Goal: Navigation & Orientation: Find specific page/section

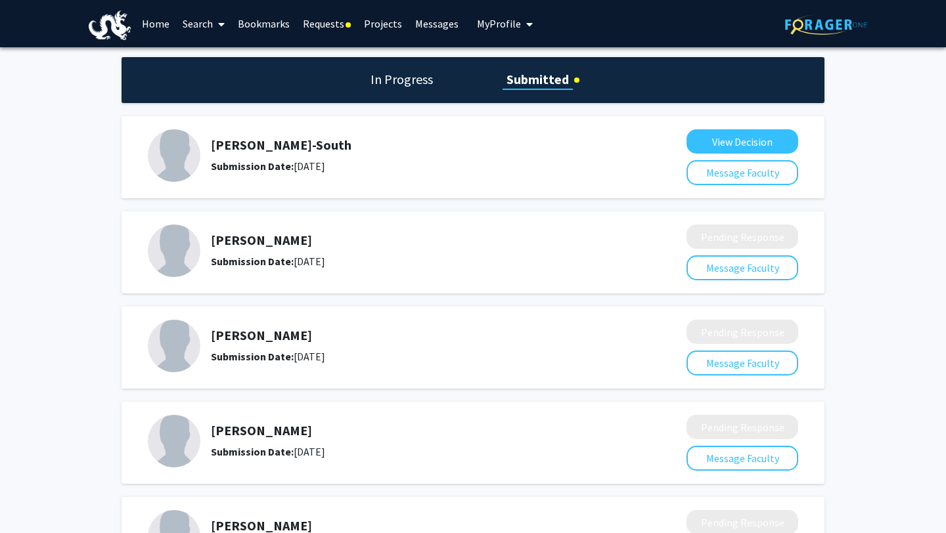
click at [332, 24] on link "Requests" at bounding box center [326, 24] width 61 height 46
click at [334, 29] on link "Requests" at bounding box center [326, 24] width 61 height 46
click at [334, 18] on link "Requests" at bounding box center [326, 24] width 61 height 46
click at [364, 26] on link "Projects" at bounding box center [382, 24] width 51 height 46
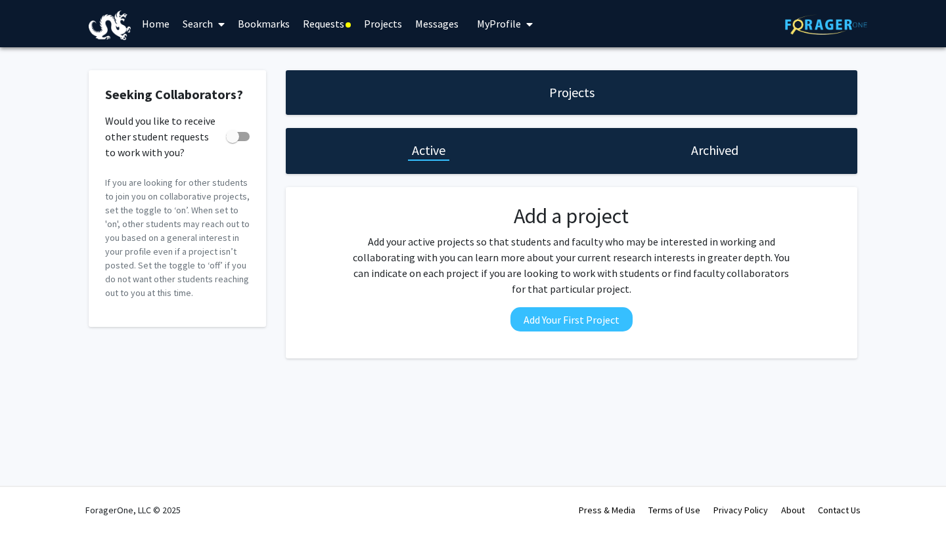
click at [248, 26] on link "Bookmarks" at bounding box center [263, 24] width 65 height 46
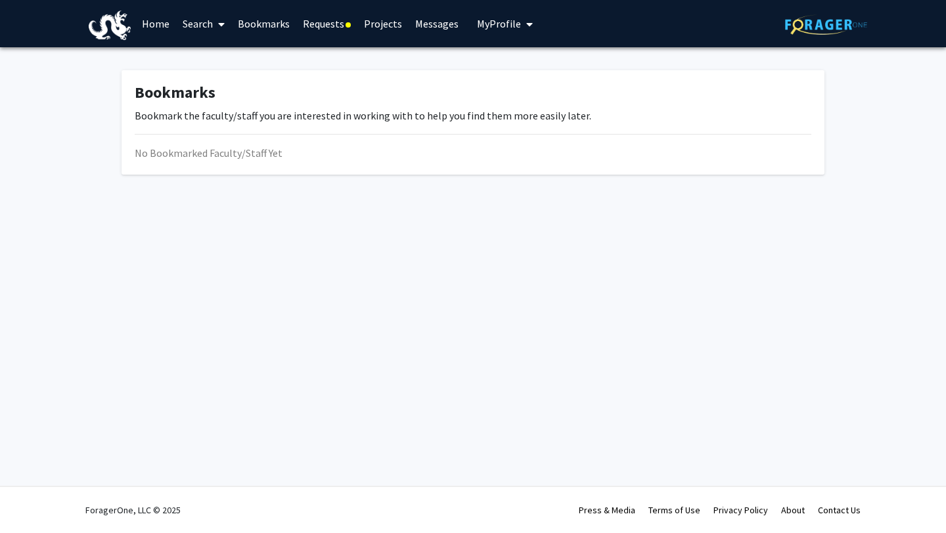
click at [248, 26] on link "Bookmarks" at bounding box center [263, 24] width 65 height 46
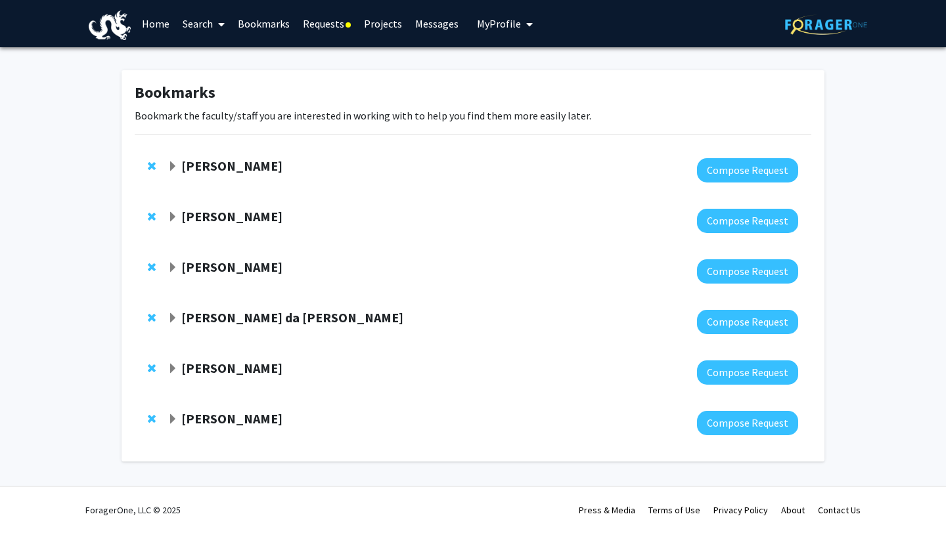
click at [171, 264] on span "Expand Zhiwei Chen Bookmark" at bounding box center [173, 268] width 11 height 11
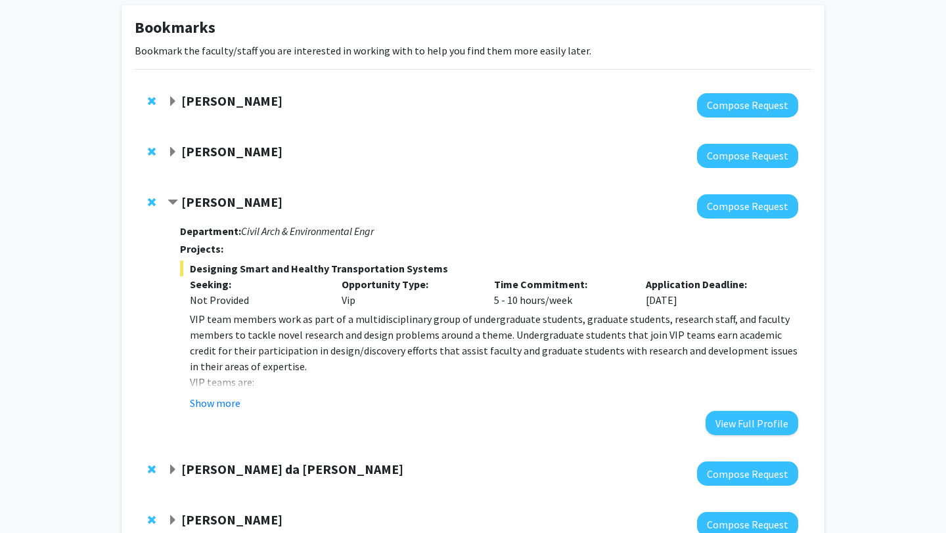
scroll to position [89, 0]
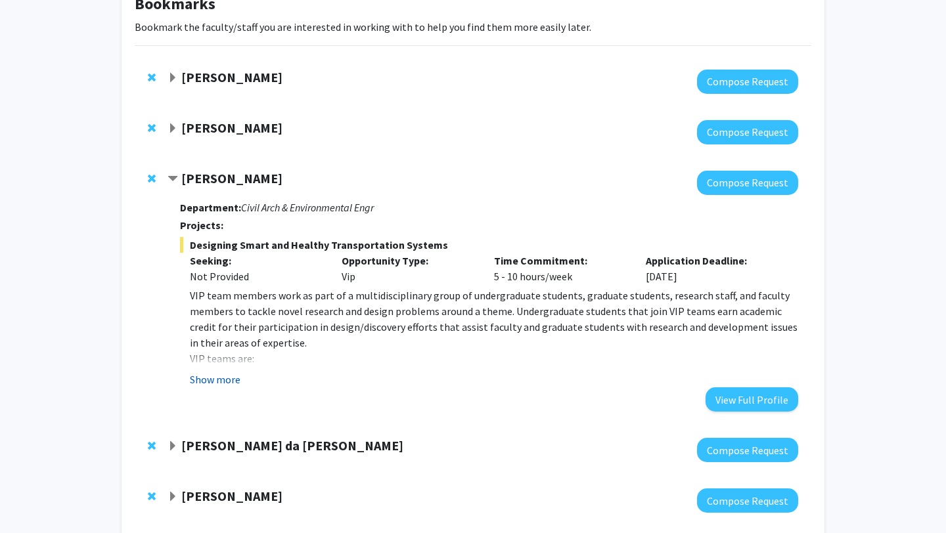
click at [221, 380] on button "Show more" at bounding box center [215, 380] width 51 height 16
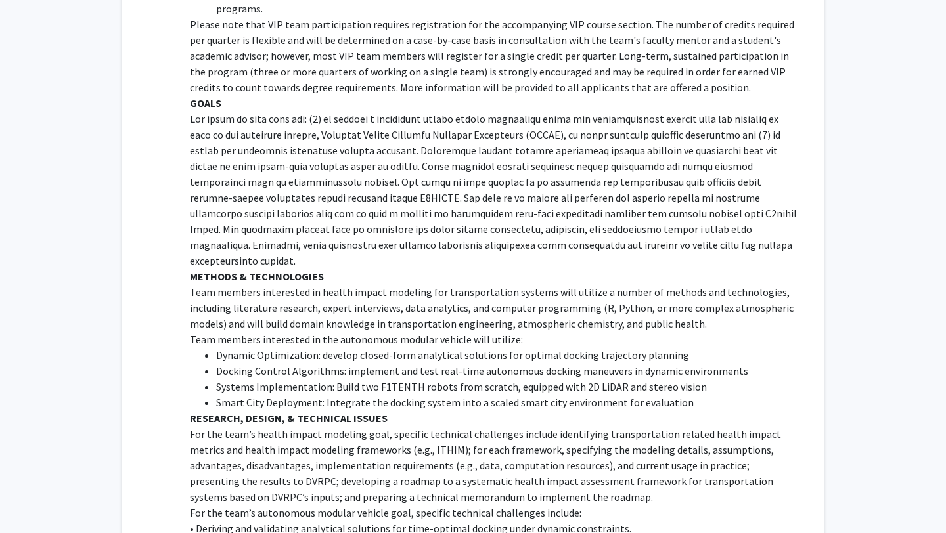
scroll to position [643, 0]
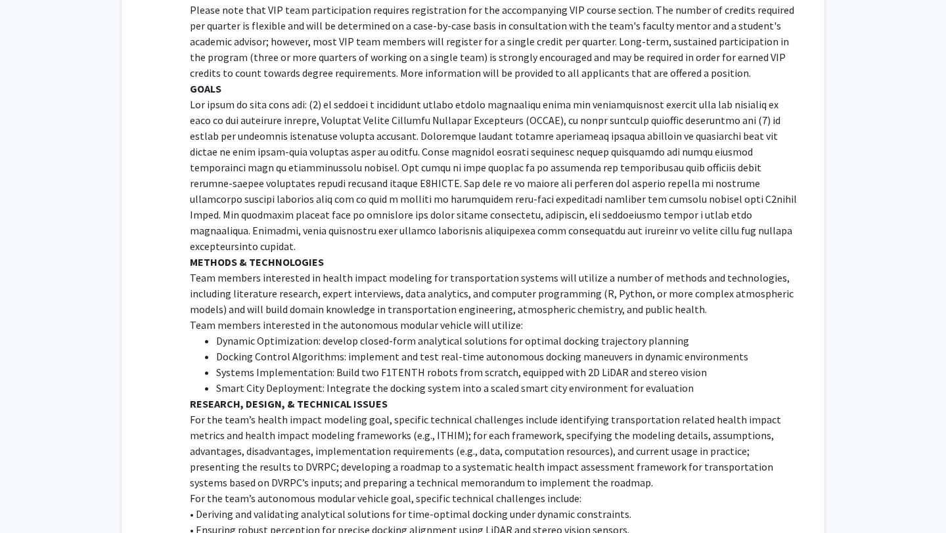
click at [275, 349] on li "Docking Control Algorithms: implement and test real-time autonomous docking man…" at bounding box center [507, 357] width 582 height 16
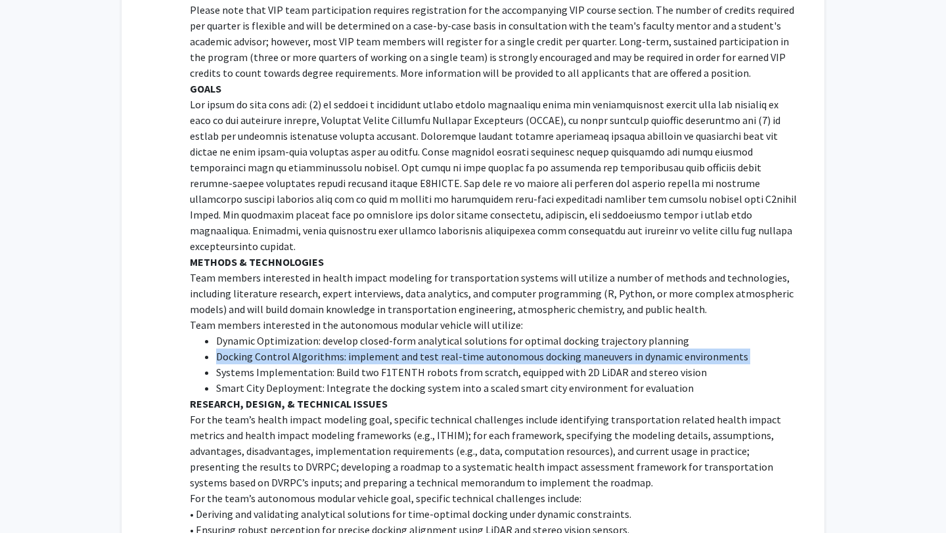
click at [275, 365] on li "Systems Implementation: Build two F1TENTH robots from scratch, equipped with 2D…" at bounding box center [507, 373] width 582 height 16
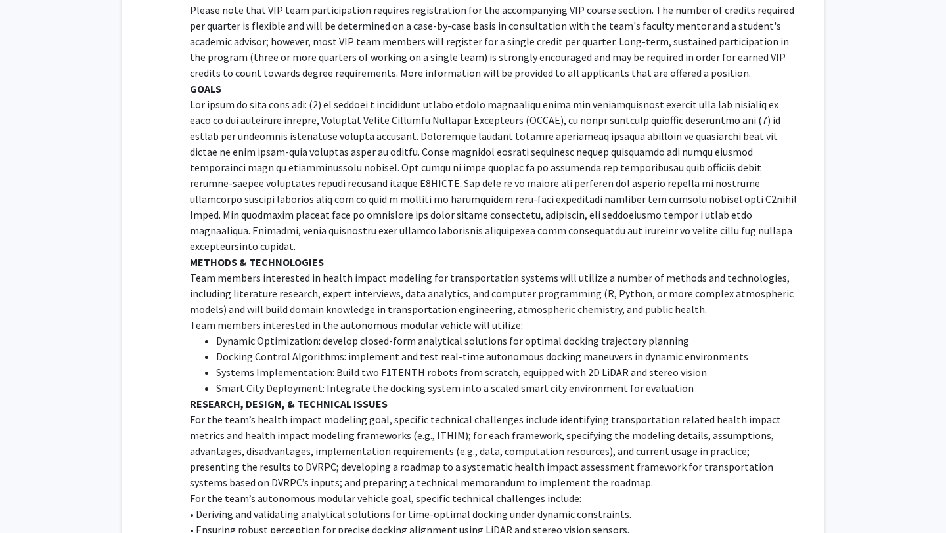
click at [275, 365] on li "Systems Implementation: Build two F1TENTH robots from scratch, equipped with 2D…" at bounding box center [507, 373] width 582 height 16
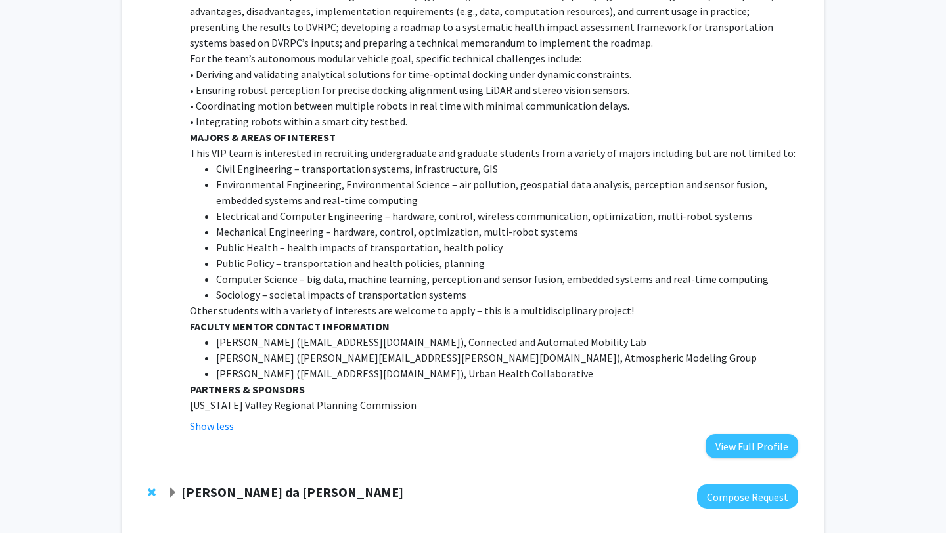
scroll to position [1223, 0]
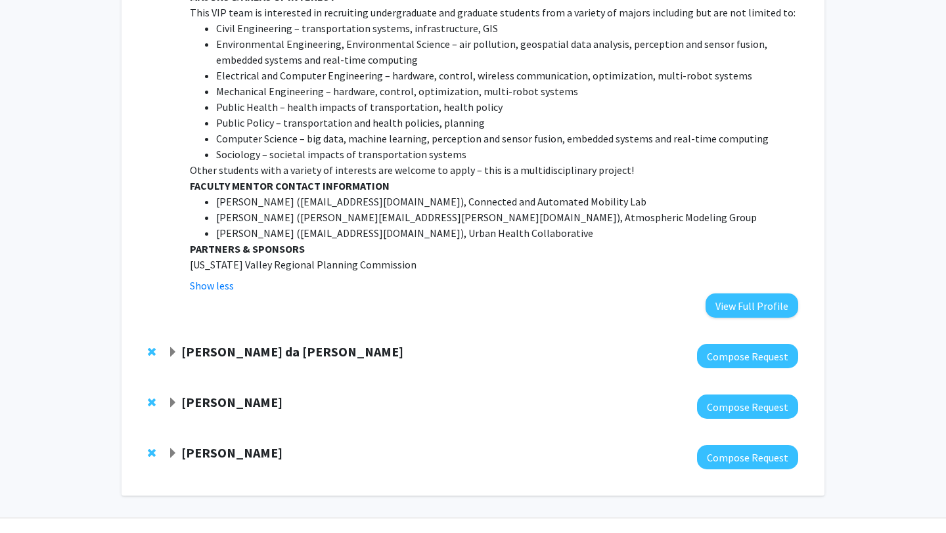
click at [169, 398] on span "Expand Arvin Ebrahimkhanlou Bookmark" at bounding box center [173, 403] width 11 height 11
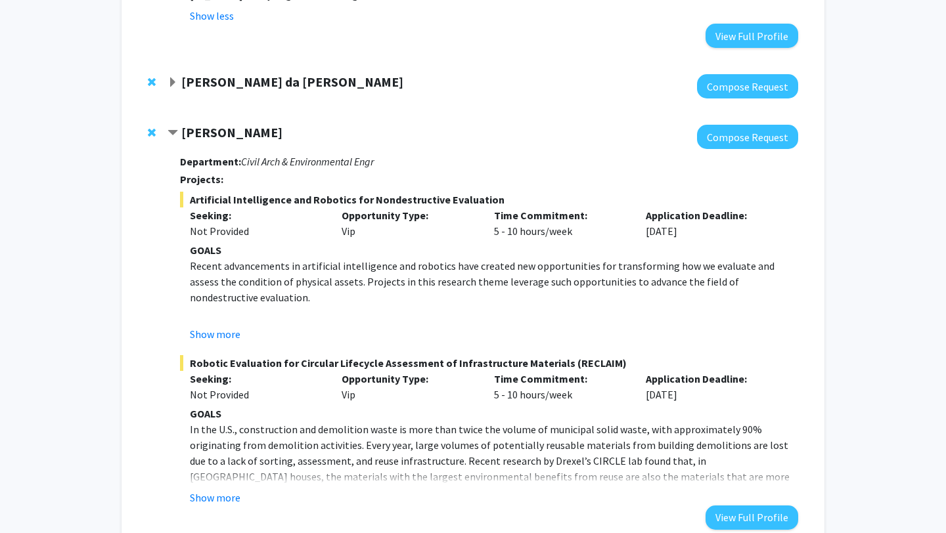
scroll to position [1604, 0]
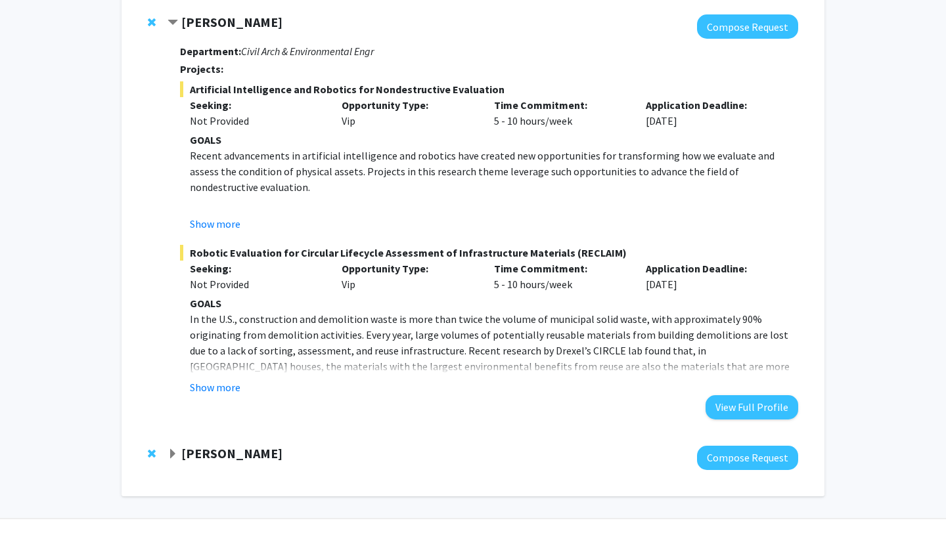
click at [166, 433] on div "[PERSON_NAME] Compose Request" at bounding box center [473, 458] width 677 height 51
click at [168, 449] on span "Expand Liang Zhang Bookmark" at bounding box center [173, 454] width 11 height 11
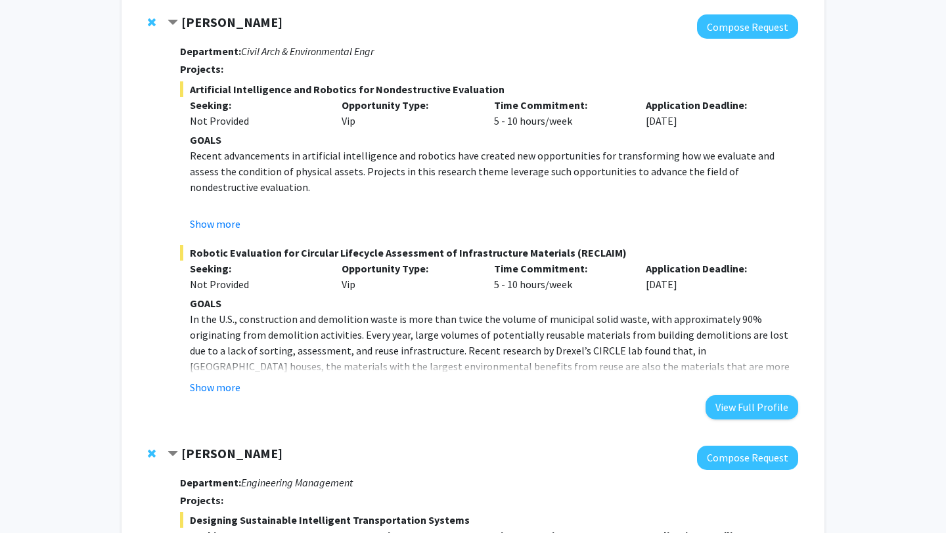
scroll to position [1821, 0]
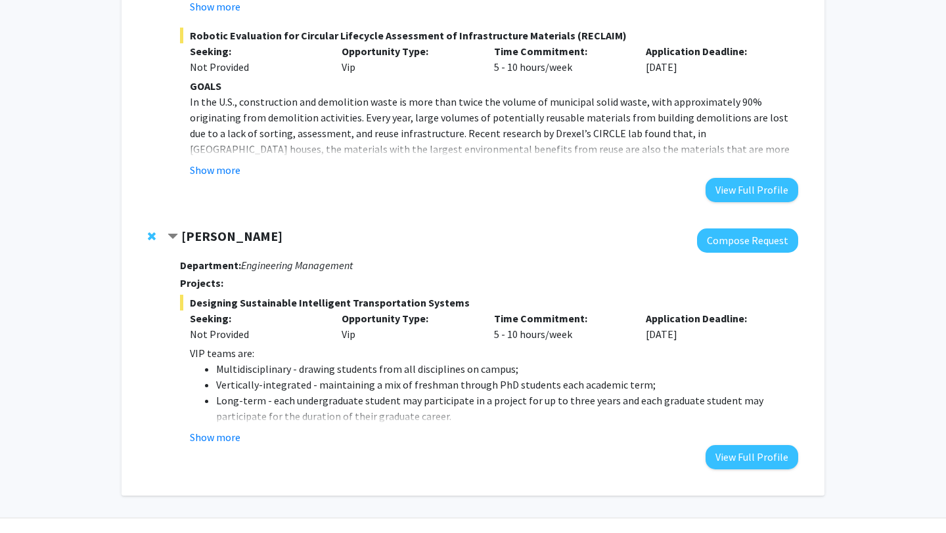
click at [195, 430] on button "Show more" at bounding box center [215, 438] width 51 height 16
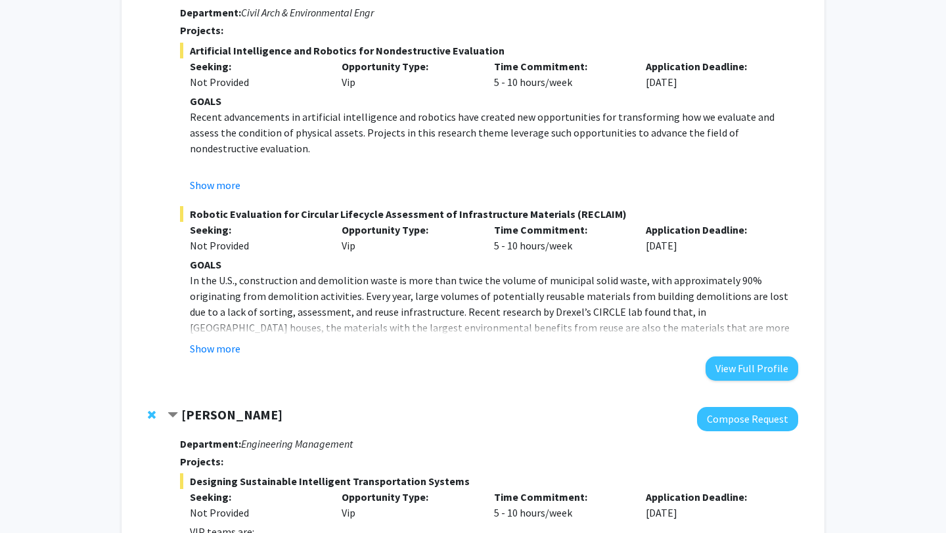
scroll to position [1643, 0]
click at [200, 340] on button "Show more" at bounding box center [215, 348] width 51 height 16
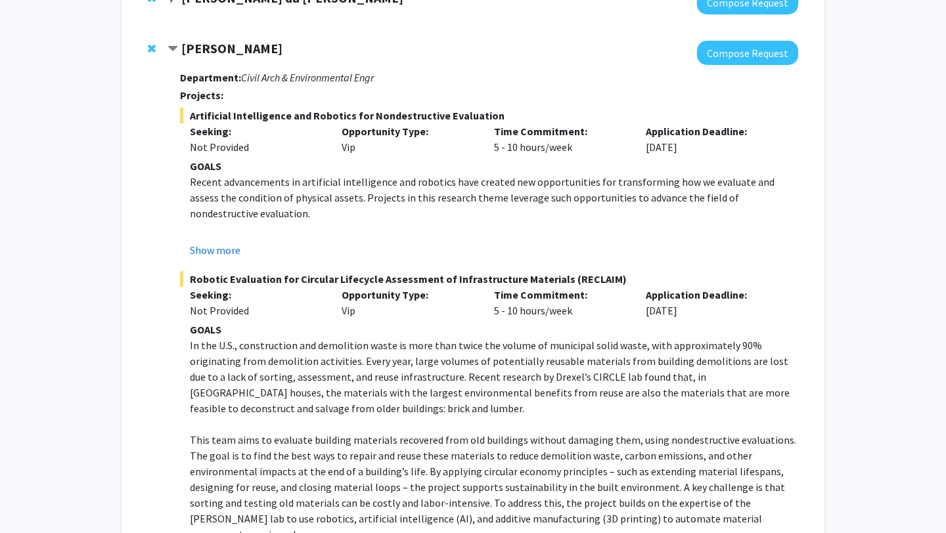
scroll to position [1578, 0]
click at [212, 242] on button "Show more" at bounding box center [215, 250] width 51 height 16
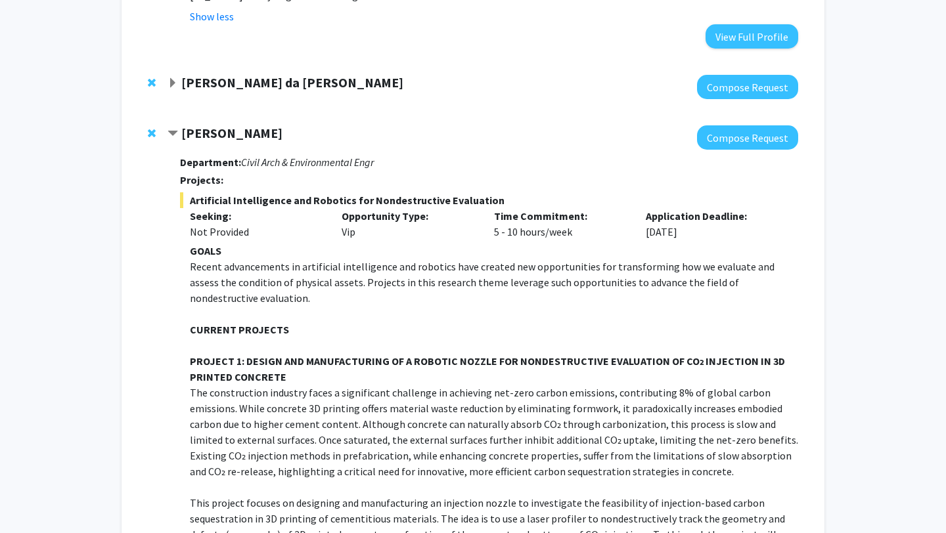
scroll to position [1490, 0]
